Goal: Register for event/course

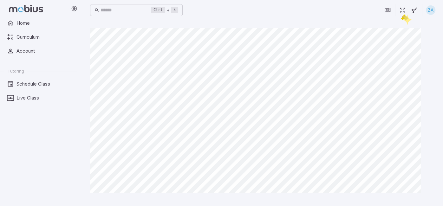
click at [402, 13] on icon "button" at bounding box center [402, 10] width 7 height 7
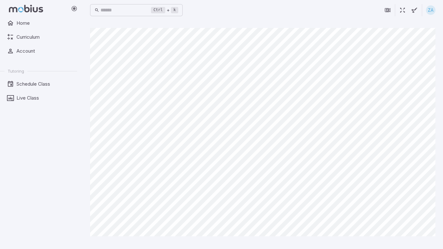
click at [405, 8] on icon "button" at bounding box center [402, 10] width 7 height 7
click at [399, 12] on icon "button" at bounding box center [402, 10] width 7 height 7
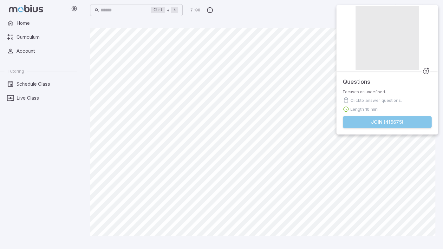
click at [385, 119] on button "Join ( 415675 )" at bounding box center [387, 122] width 89 height 12
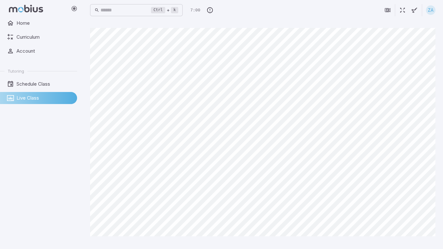
click at [400, 12] on icon "button" at bounding box center [402, 10] width 7 height 7
click at [404, 7] on icon "button" at bounding box center [402, 10] width 7 height 7
click at [398, 9] on button "button" at bounding box center [403, 10] width 12 height 12
click at [404, 15] on button "button" at bounding box center [403, 10] width 12 height 12
